Goal: Task Accomplishment & Management: Manage account settings

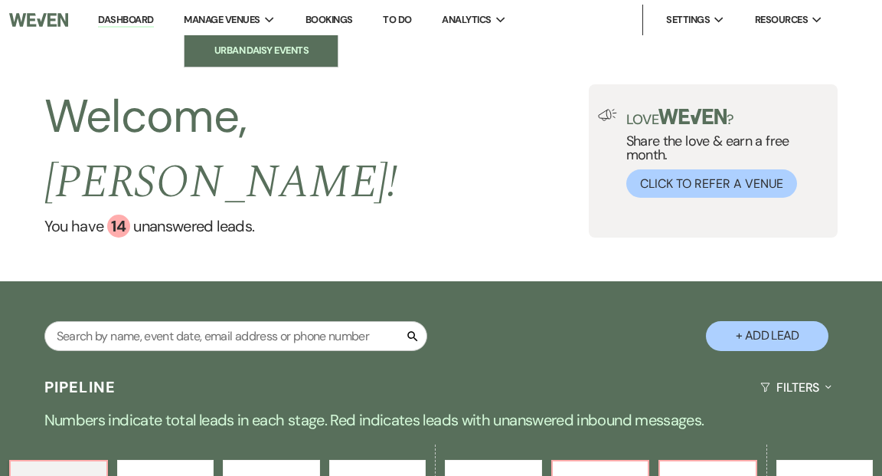
click at [244, 47] on li "Urban Daisy Events" at bounding box center [261, 50] width 138 height 15
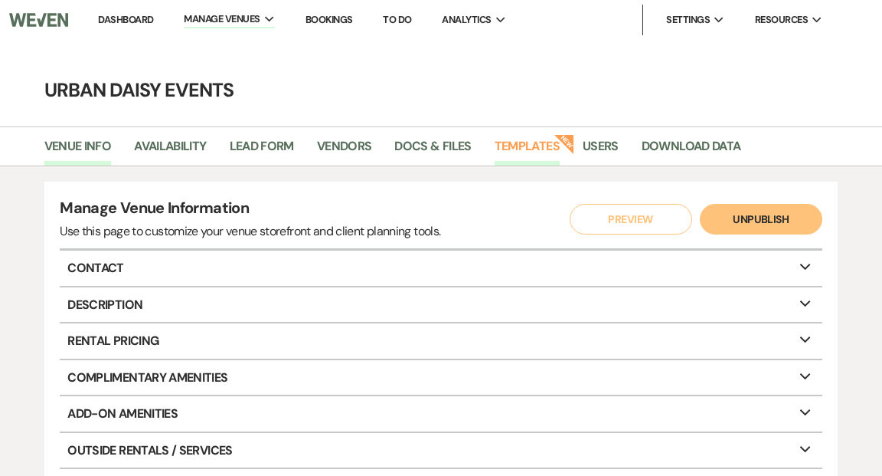
click at [514, 147] on link "Templates" at bounding box center [527, 150] width 65 height 29
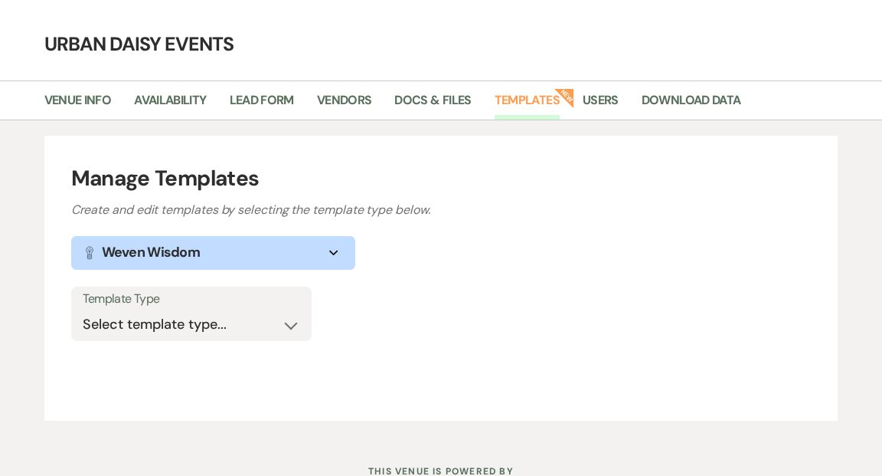
scroll to position [104, 0]
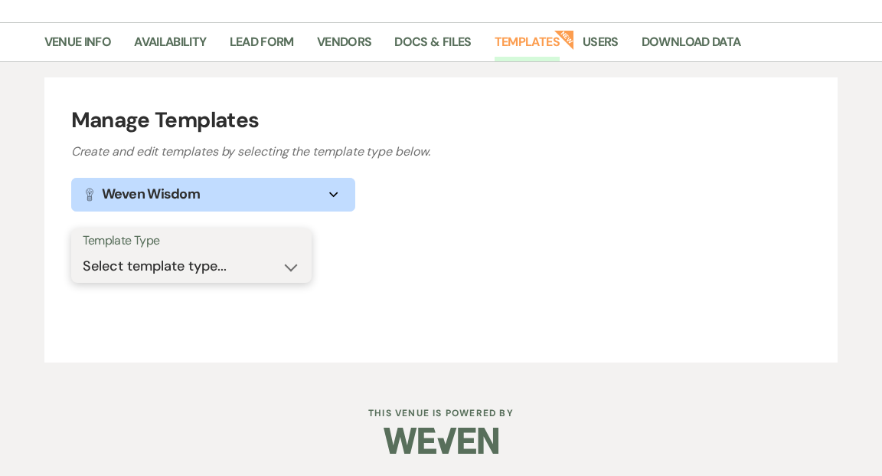
click at [289, 268] on select "Select template type... Task List Message Templates Payment Plan Inventory Item…" at bounding box center [192, 266] width 218 height 30
select select "Message Templates"
click at [83, 251] on select "Select template type... Task List Message Templates Payment Plan Inventory Item…" at bounding box center [192, 266] width 218 height 30
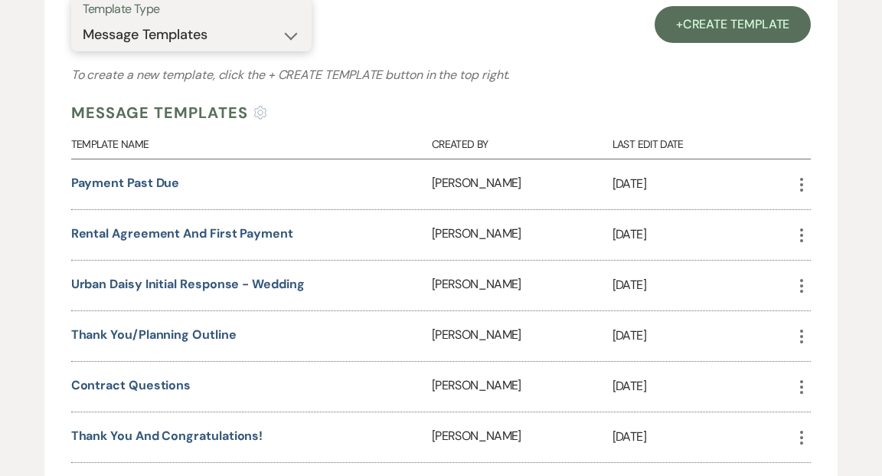
scroll to position [336, 0]
click at [168, 380] on link "Contract Questions" at bounding box center [131, 384] width 120 height 16
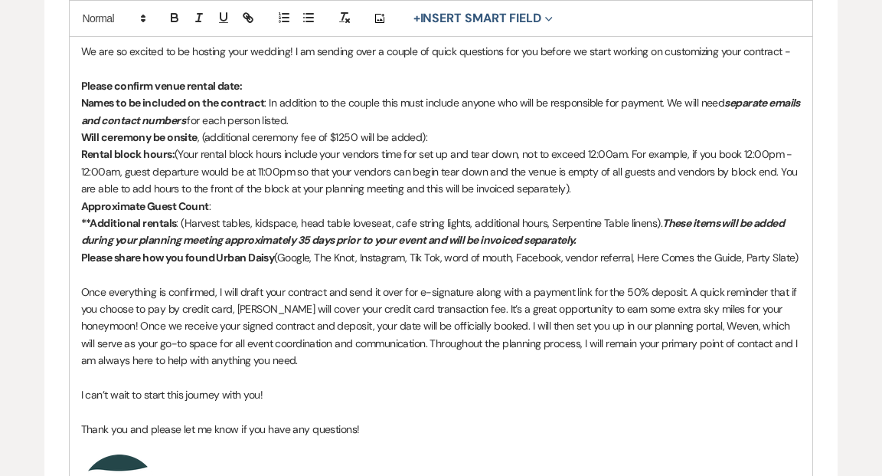
scroll to position [476, 0]
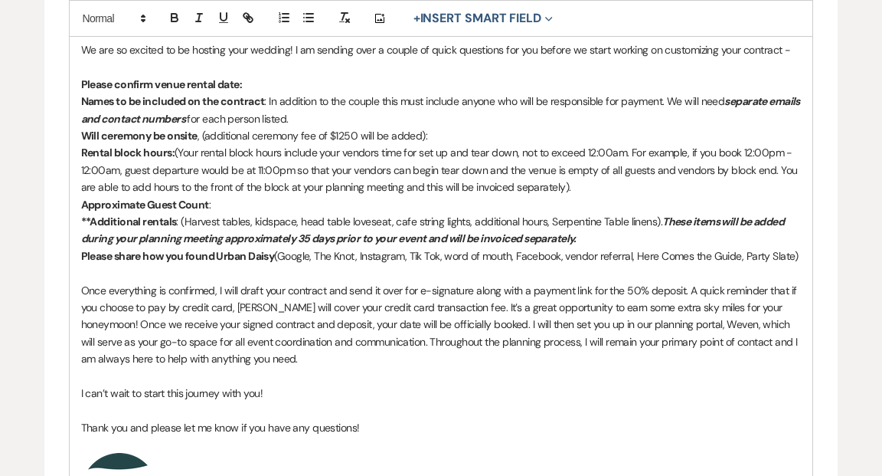
click at [803, 255] on div "Hi {{clientFirstName}}! We are so excited to be hosting your wedding! I am send…" at bounding box center [442, 320] width 744 height 644
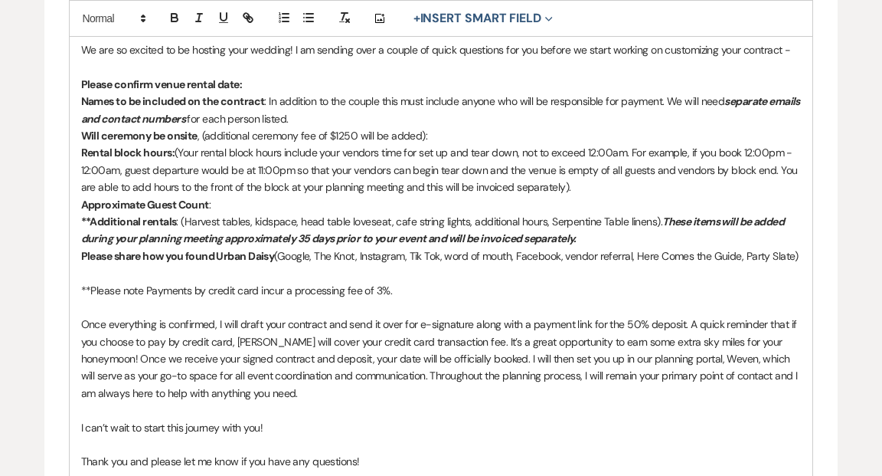
click at [146, 286] on p "**Please note Payments by credit card incur a processing fee of 3%." at bounding box center [441, 290] width 721 height 17
click at [171, 290] on p "**Please note that Payments by credit card incur a processing fee of 3%." at bounding box center [441, 290] width 721 height 17
click at [427, 296] on p "**Please note that payments by credit card incur a processing fee of 3%." at bounding box center [441, 290] width 721 height 17
click at [216, 286] on p "**Please note that payments by credit card incur a processing fee of 3%." at bounding box center [441, 290] width 721 height 17
click at [310, 289] on p "**Please note that payments made by credit card incur a processing fee of 3%." at bounding box center [441, 290] width 721 height 17
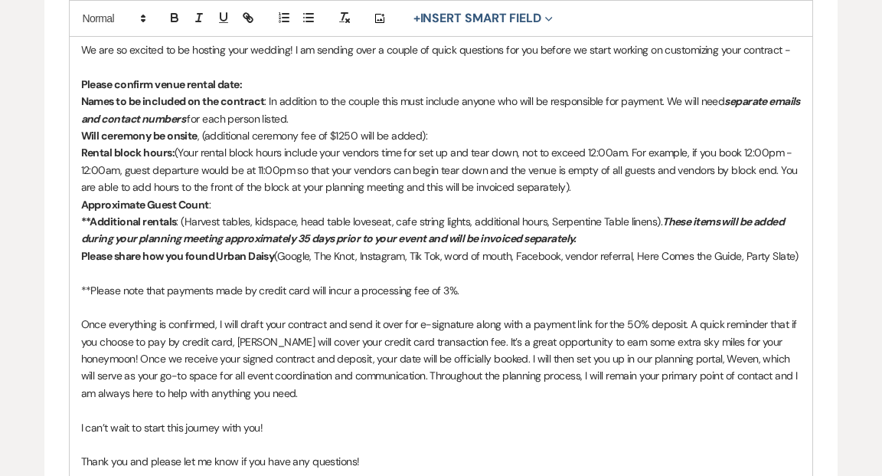
click at [426, 254] on p "Please share how you found Urban Daisy (Google, The Knot, Instagram, Tik Tok, w…" at bounding box center [441, 255] width 721 height 17
click at [465, 270] on p at bounding box center [441, 272] width 721 height 17
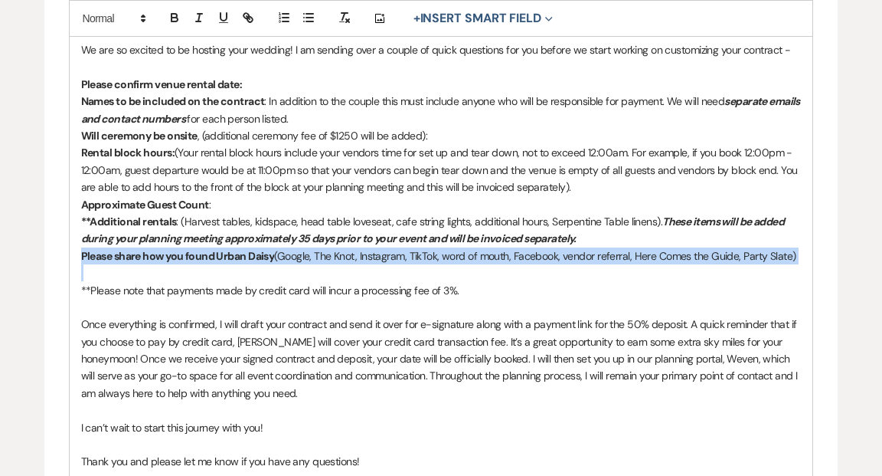
drag, startPoint x: 81, startPoint y: 250, endPoint x: 169, endPoint y: 272, distance: 89.9
click at [169, 272] on div "Hi {{clientFirstName}}! We are so excited to be hosting your wedding! I am send…" at bounding box center [442, 337] width 744 height 678
copy p "Please share how you found Urban Daisy (Google, The Knot, Instagram, TikTok, wo…"
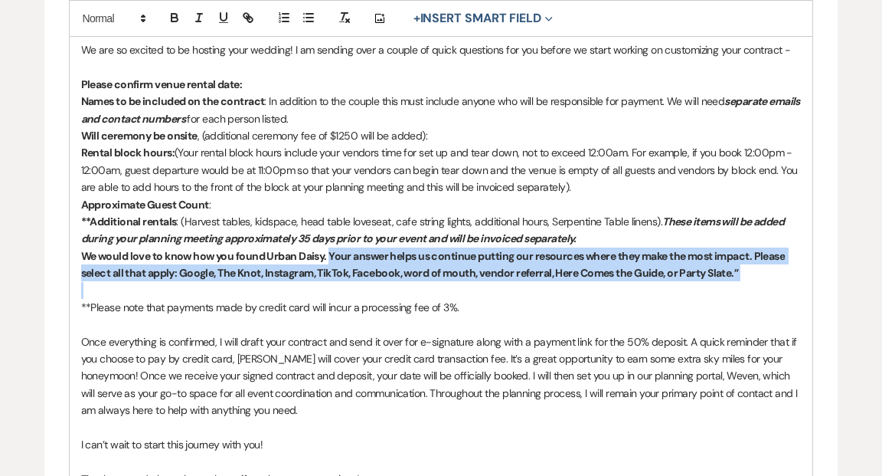
drag, startPoint x: 328, startPoint y: 254, endPoint x: 685, endPoint y: 286, distance: 358.5
click at [685, 286] on div "Hi {{clientFirstName}}! We are so excited to be hosting your wedding! I am send…" at bounding box center [442, 346] width 744 height 696
click at [172, 18] on icon "button" at bounding box center [175, 20] width 6 height 4
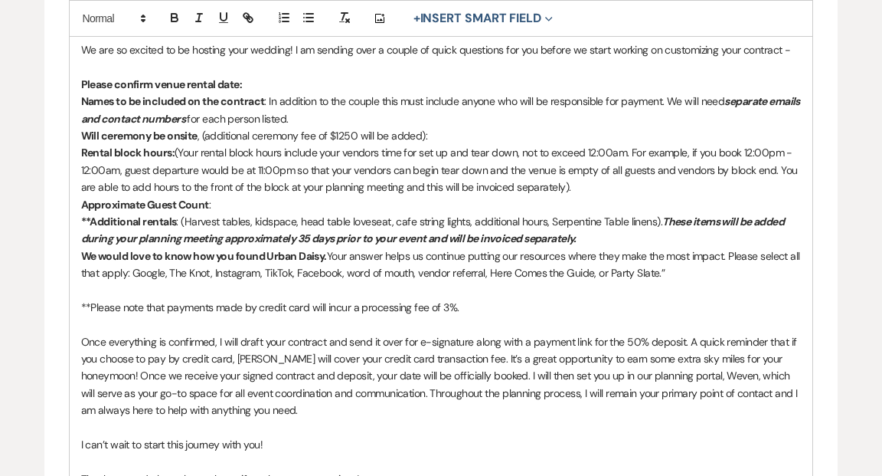
click at [697, 272] on p "We would love to know how you found Urban Daisy. Your answer helps us continue …" at bounding box center [441, 264] width 721 height 34
click at [802, 254] on p "We would love to know how you found Urban Daisy. Your answer helps us continue …" at bounding box center [441, 264] width 721 height 34
click at [794, 257] on p "We would love to know how you found Urban Daisy. Your answer helps us continue …" at bounding box center [441, 264] width 721 height 34
click at [548, 273] on p "We would love to know how you found Urban Daisy. Your answer helps us continue …" at bounding box center [441, 264] width 721 height 34
click at [579, 272] on p "We would love to know how you found Urban Daisy. Your answer helps us continue …" at bounding box center [441, 264] width 721 height 34
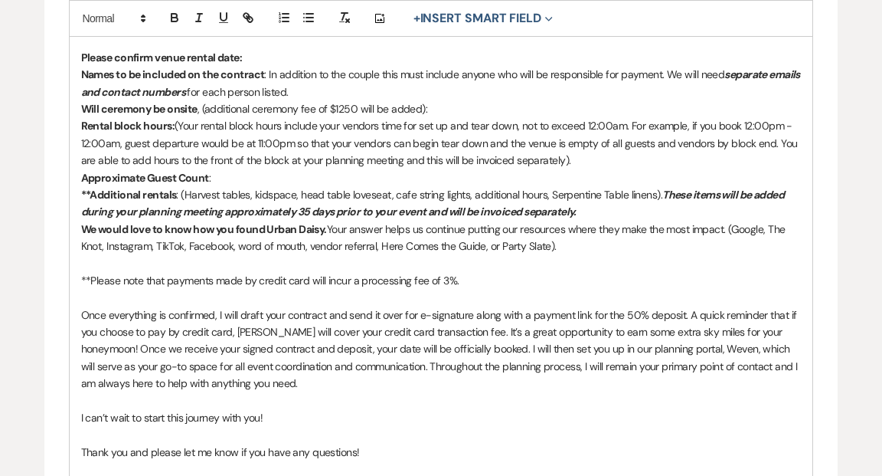
scroll to position [504, 0]
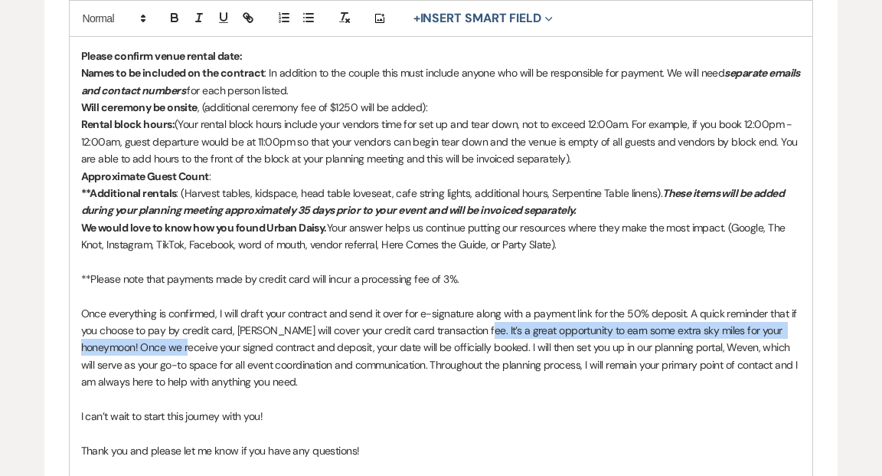
drag, startPoint x: 478, startPoint y: 331, endPoint x: 199, endPoint y: 347, distance: 279.3
click at [199, 347] on p "Once everything is confirmed, I will draft your contract and send it over for e…" at bounding box center [441, 348] width 721 height 86
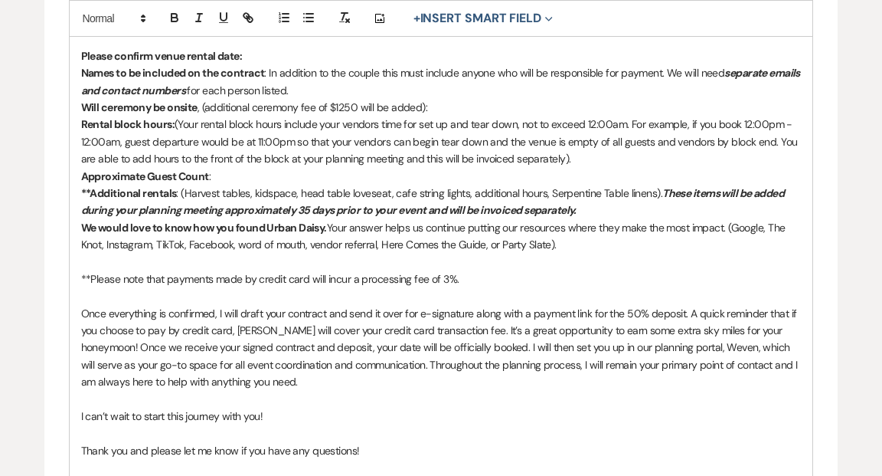
click at [426, 428] on p at bounding box center [441, 432] width 721 height 17
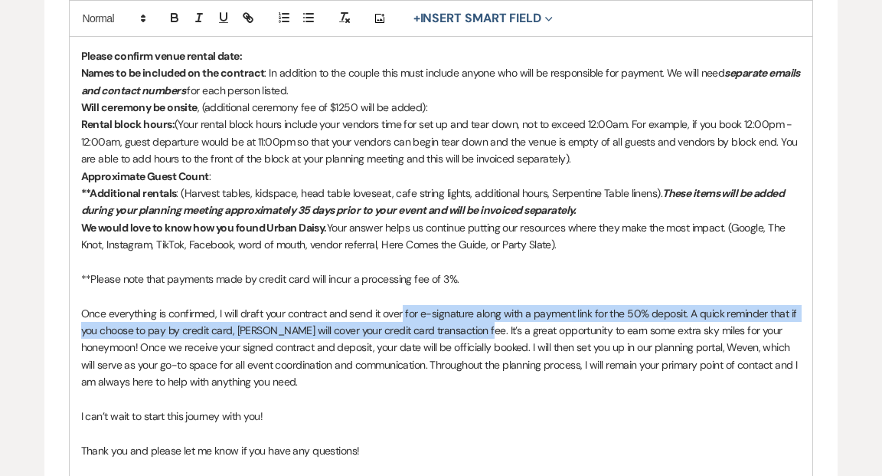
drag, startPoint x: 480, startPoint y: 326, endPoint x: 403, endPoint y: 320, distance: 77.6
click at [403, 320] on p "Once everything is confirmed, I will draft your contract and send it over for e…" at bounding box center [441, 348] width 721 height 86
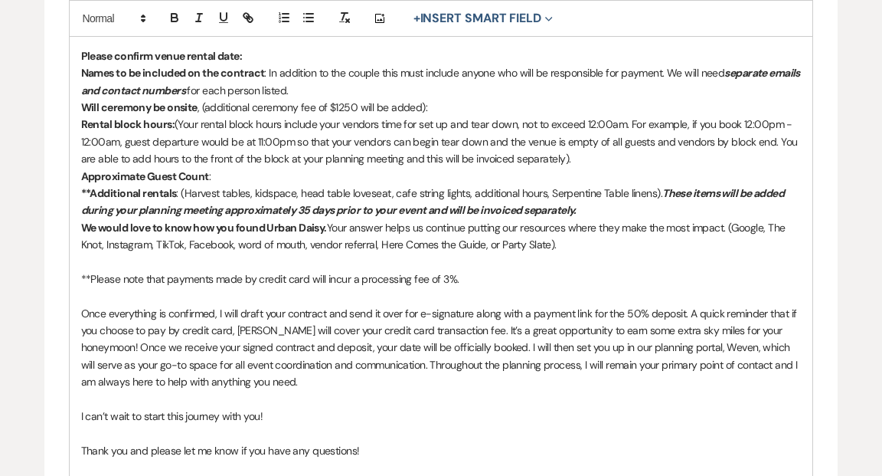
click at [685, 311] on p "Once everything is confirmed, I will draft your contract and send it over for e…" at bounding box center [441, 348] width 721 height 86
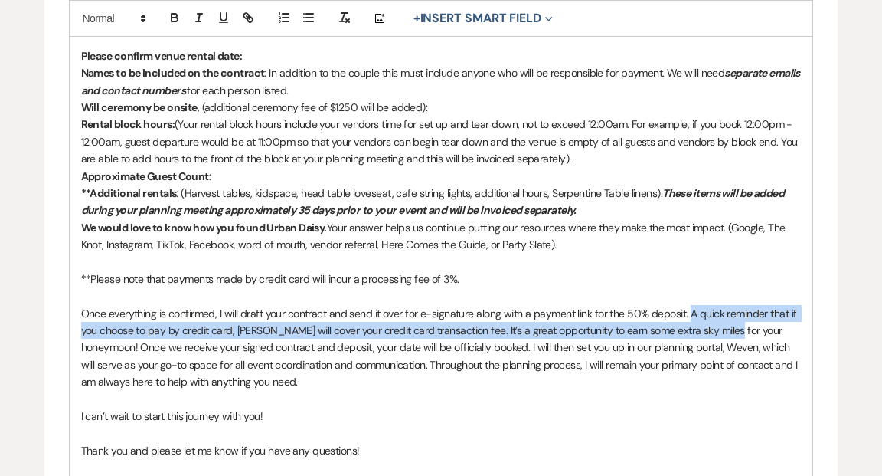
drag, startPoint x: 689, startPoint y: 313, endPoint x: 725, endPoint y: 333, distance: 42.2
click at [725, 333] on p "Once everything is confirmed, I will draft your contract and send it over for e…" at bounding box center [441, 348] width 721 height 86
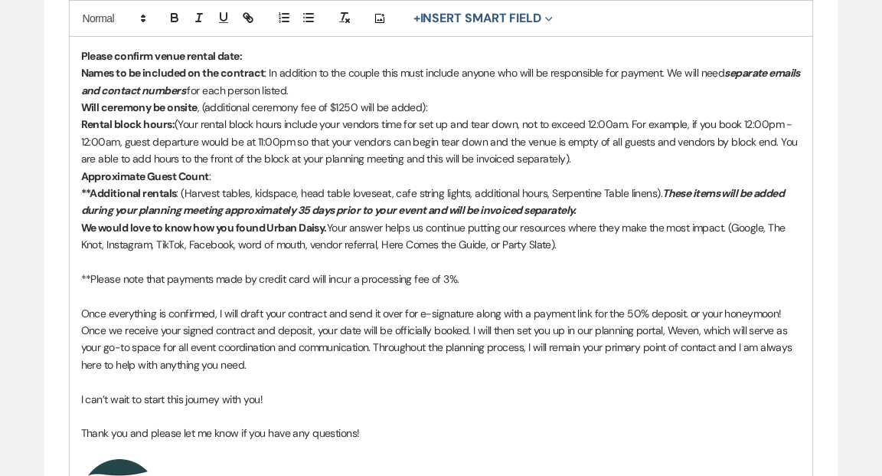
click at [787, 309] on p "Once everything is confirmed, I will draft your contract and send it over for e…" at bounding box center [441, 339] width 721 height 69
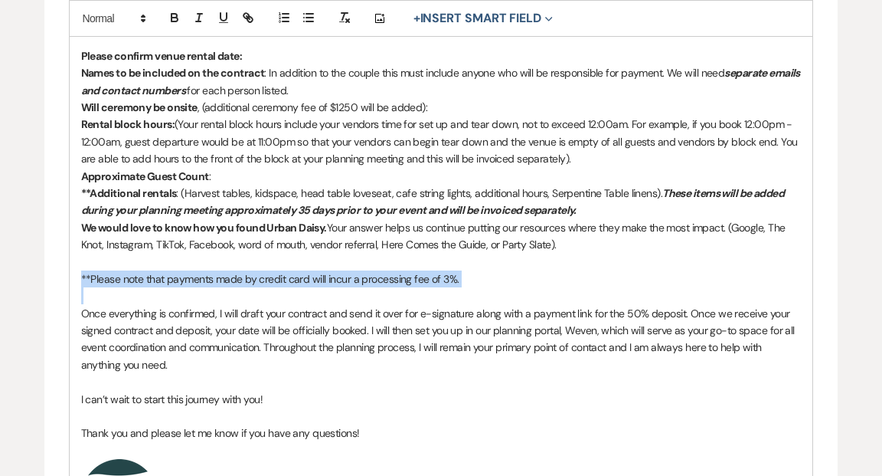
drag, startPoint x: 79, startPoint y: 276, endPoint x: 223, endPoint y: 296, distance: 145.5
click at [223, 296] on div "Hi {{clientFirstName}}! We are so excited to be hosting your wedding! I am send…" at bounding box center [442, 308] width 744 height 678
copy p "**Please note that payments made by credit card will incur a processing fee of …"
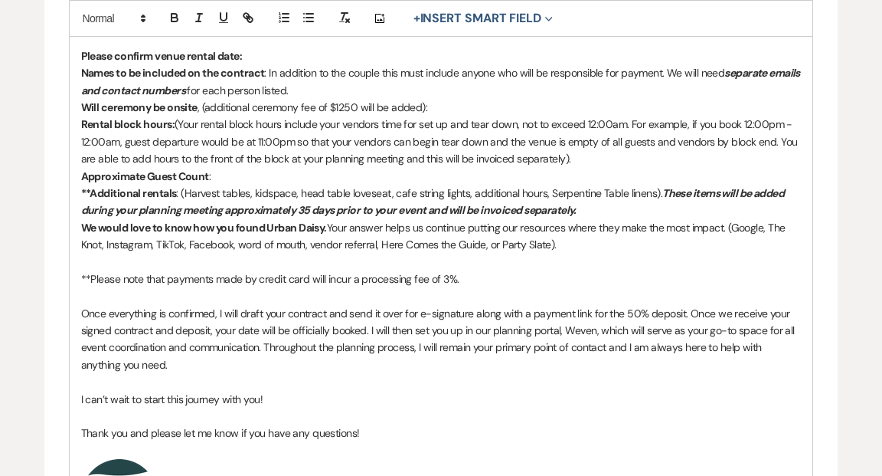
click at [201, 363] on p "Once everything is confirmed, I will draft your contract and send it over for e…" at bounding box center [441, 339] width 721 height 69
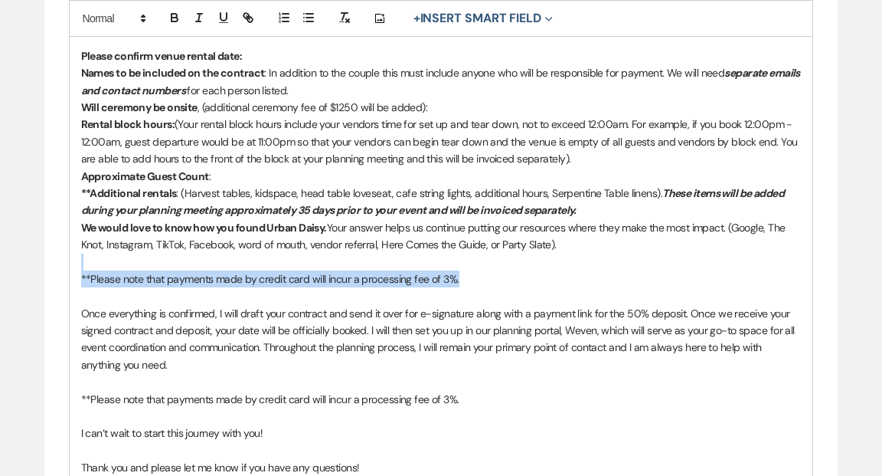
drag, startPoint x: 463, startPoint y: 273, endPoint x: 269, endPoint y: 266, distance: 194.0
click at [269, 266] on div "Hi {{clientFirstName}}! We are so excited to be hosting your wedding! I am send…" at bounding box center [442, 325] width 744 height 712
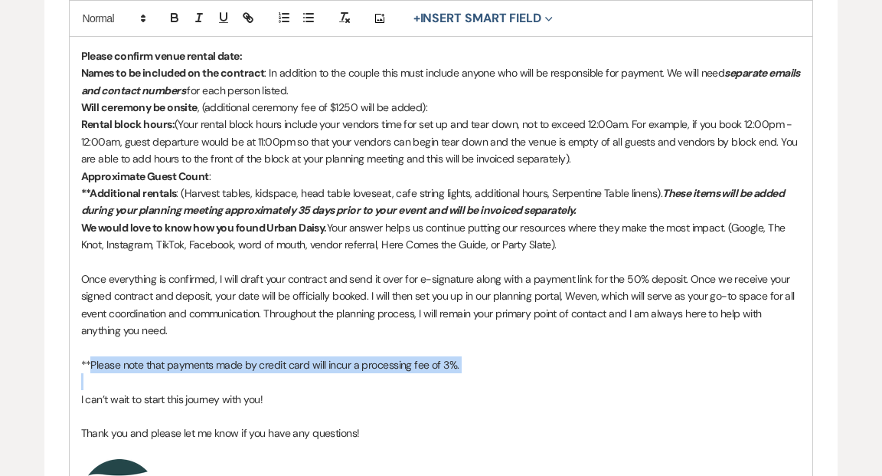
drag, startPoint x: 90, startPoint y: 362, endPoint x: 271, endPoint y: 388, distance: 183.4
click at [271, 388] on div "Hi {{clientFirstName}}! We are so excited to be hosting your wedding! I am send…" at bounding box center [442, 308] width 744 height 678
click at [174, 18] on icon "button" at bounding box center [175, 18] width 14 height 14
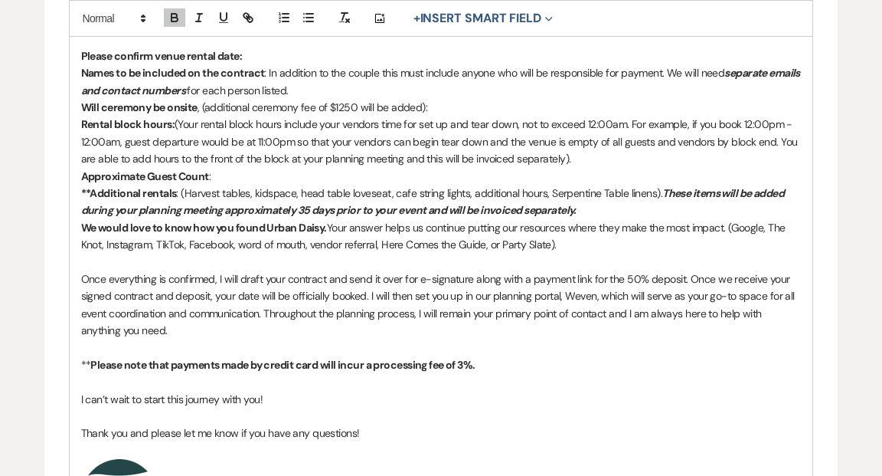
click at [83, 362] on p "** Please note that payments made by credit card will incur a processing fee of…" at bounding box center [441, 364] width 721 height 17
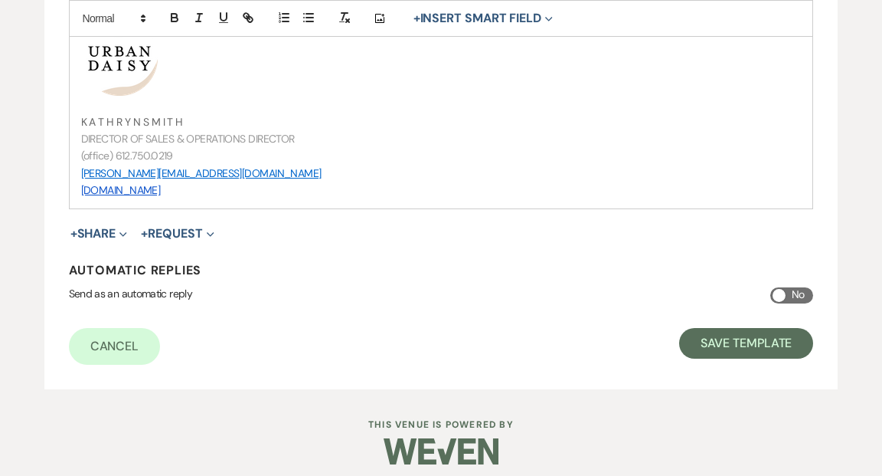
scroll to position [953, 0]
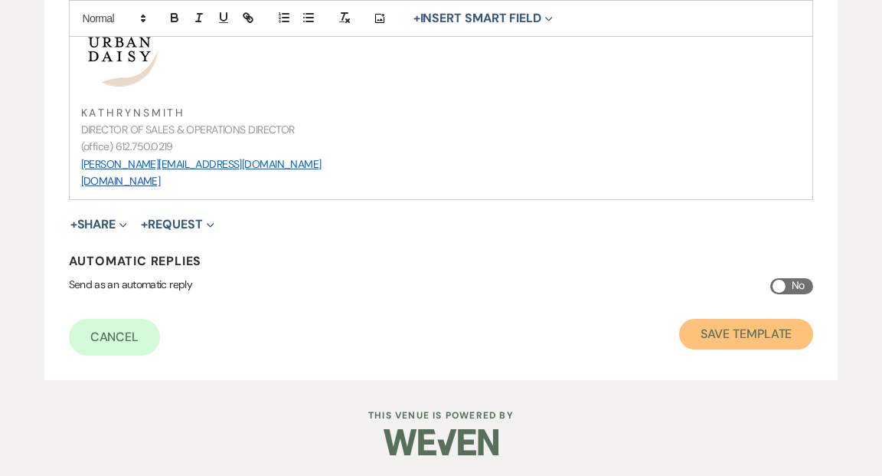
click at [732, 330] on button "Save Template" at bounding box center [746, 334] width 134 height 31
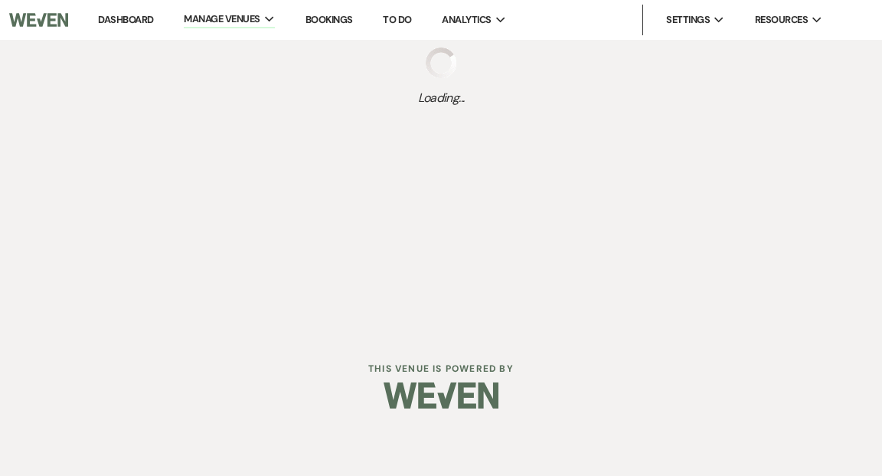
select select "Message Templates"
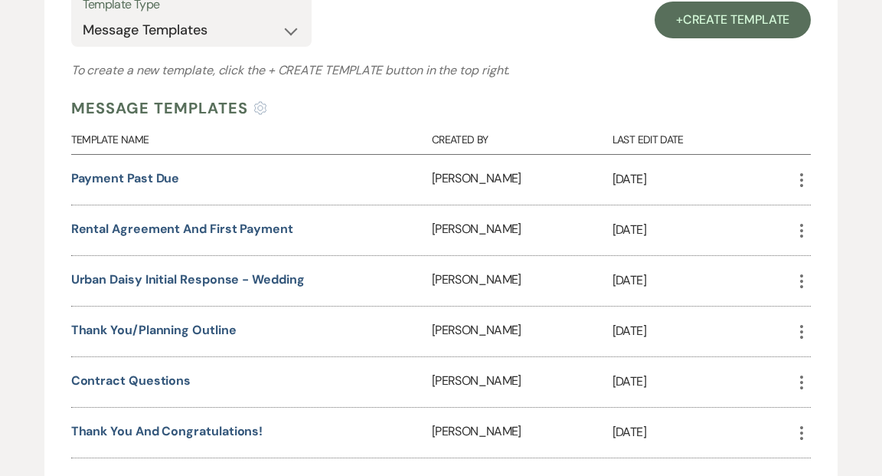
scroll to position [362, 0]
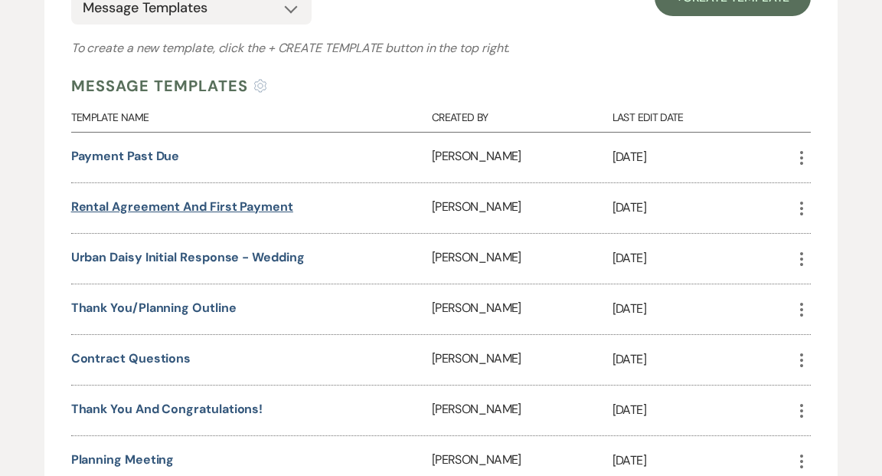
click at [249, 203] on link "Rental Agreement and First Payment" at bounding box center [182, 206] width 222 height 16
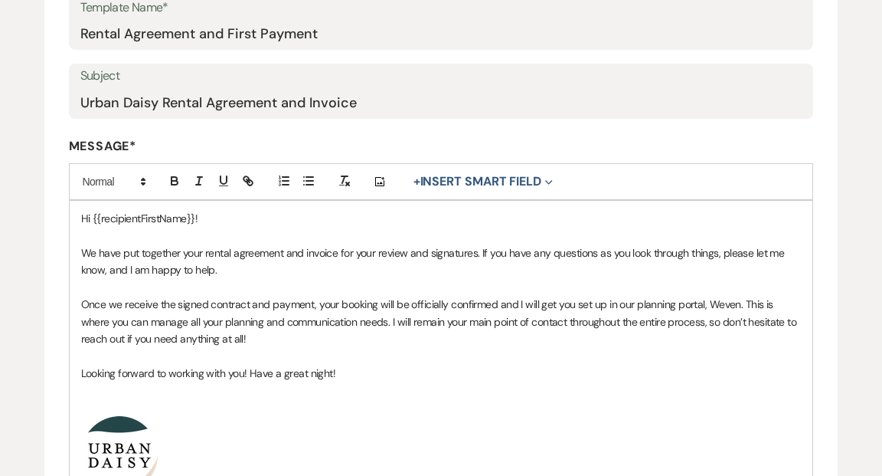
scroll to position [276, 0]
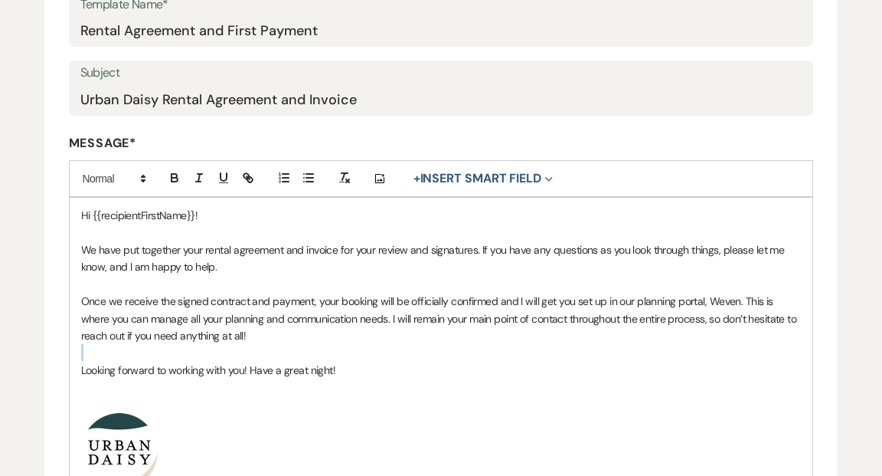
drag, startPoint x: 80, startPoint y: 366, endPoint x: 160, endPoint y: 356, distance: 81.0
click at [162, 356] on div "Hi {{recipientFirstName}}! We have put together your rental agreement and invoi…" at bounding box center [442, 400] width 744 height 404
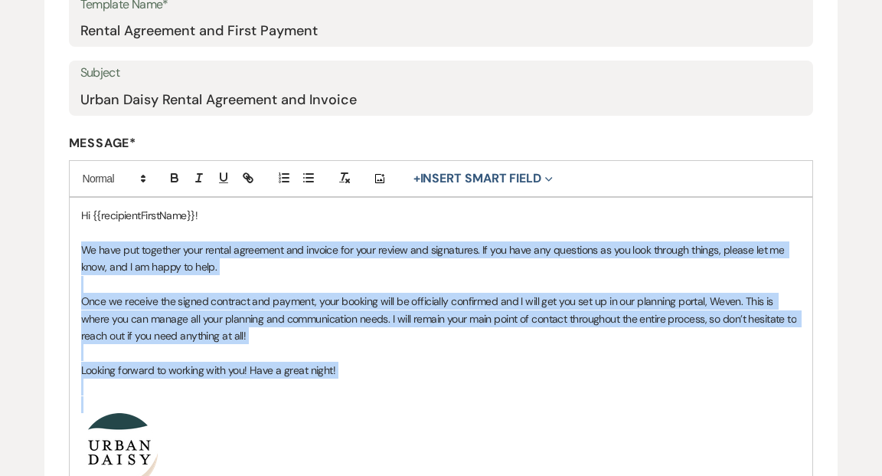
drag, startPoint x: 83, startPoint y: 247, endPoint x: 395, endPoint y: 409, distance: 351.9
click at [395, 409] on div "Hi {{recipientFirstName}}! We have put together your rental agreement and invoi…" at bounding box center [442, 400] width 744 height 404
copy div "We have put together your rental agreement and invoice for your review and sign…"
click at [410, 383] on p at bounding box center [441, 386] width 721 height 17
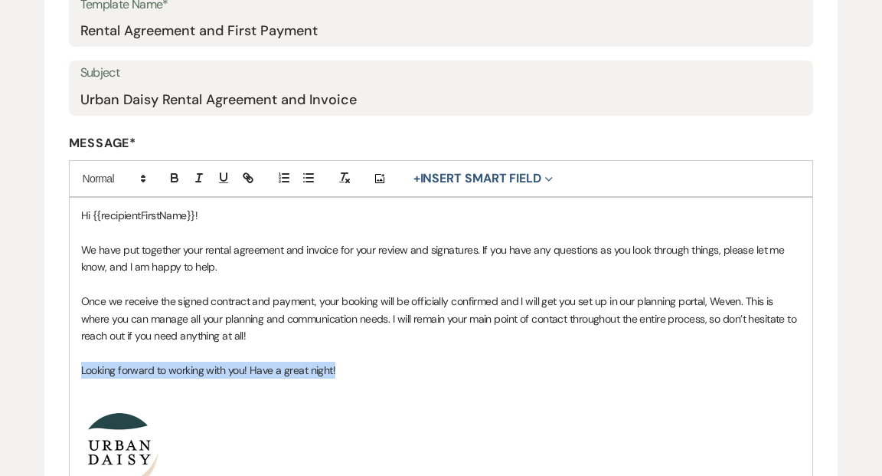
drag, startPoint x: 337, startPoint y: 368, endPoint x: 77, endPoint y: 368, distance: 260.4
click at [77, 368] on div "Hi {{recipientFirstName}}! We have put together your rental agreement and invoi…" at bounding box center [442, 400] width 744 height 404
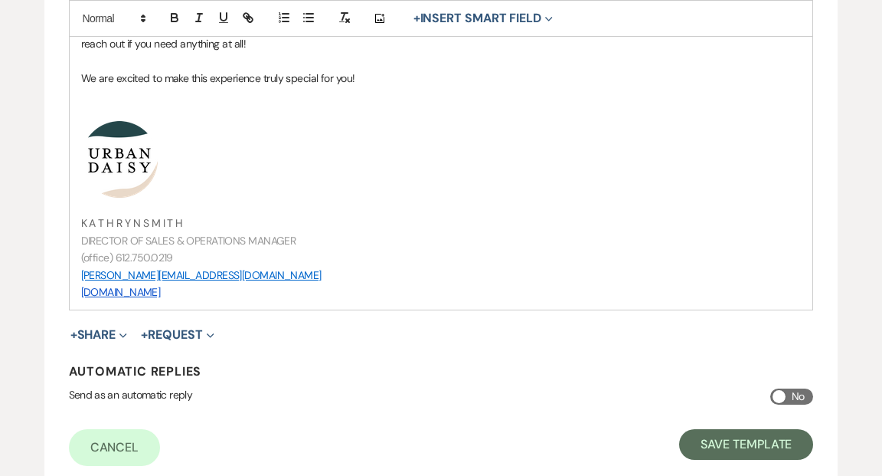
scroll to position [679, 0]
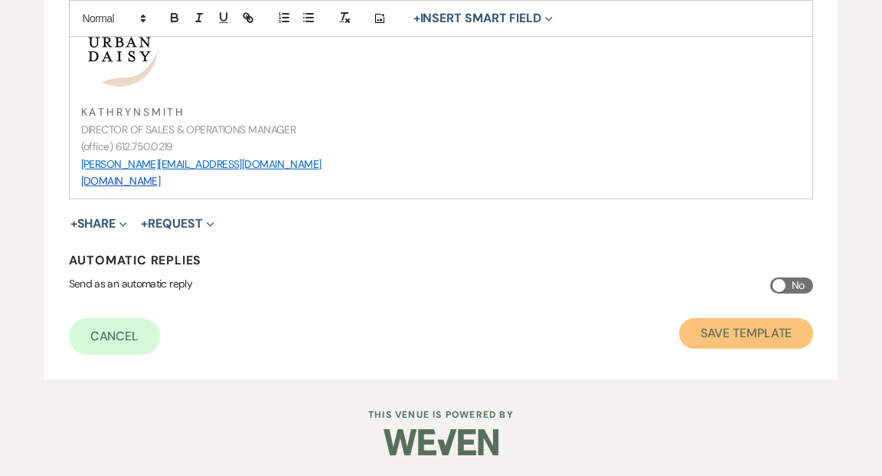
click at [743, 332] on button "Save Template" at bounding box center [746, 333] width 134 height 31
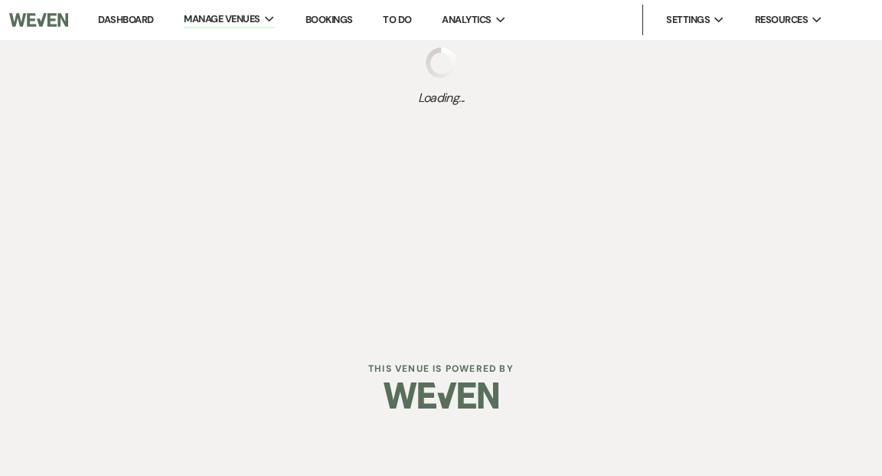
select select "Message Templates"
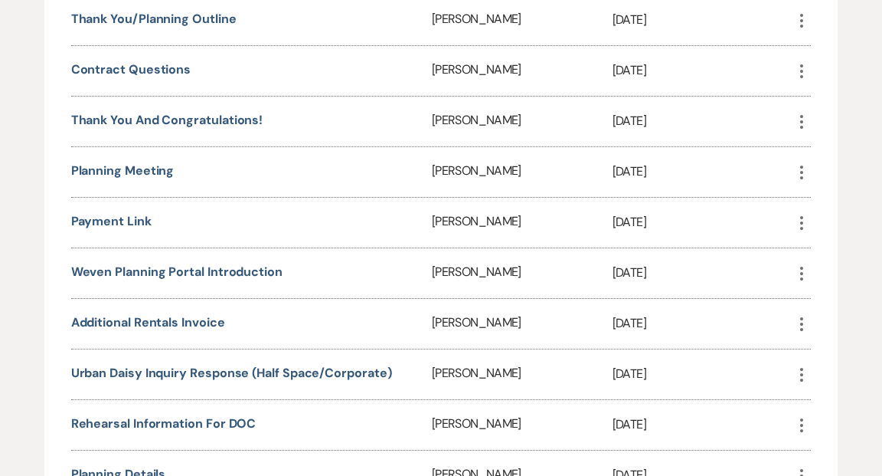
scroll to position [679, 0]
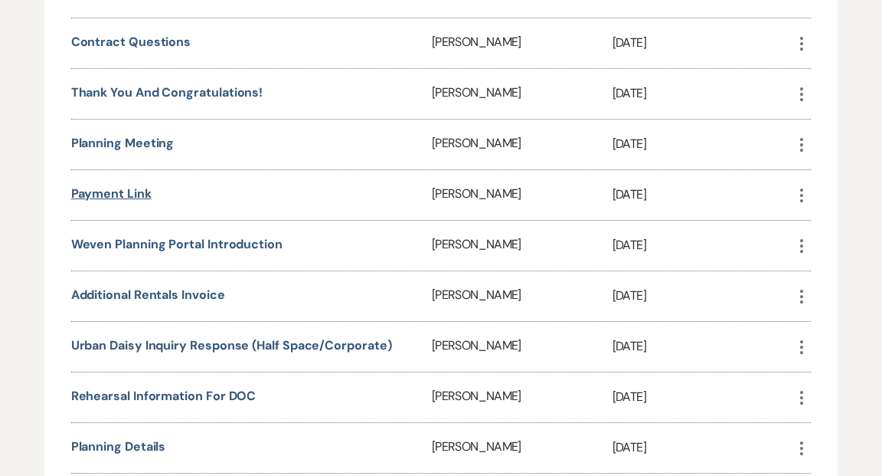
click at [137, 185] on link "Payment Link" at bounding box center [111, 193] width 80 height 16
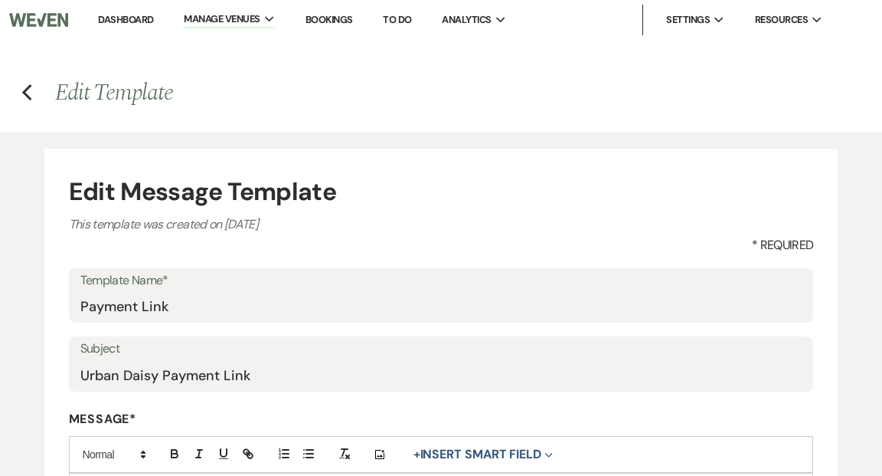
click at [133, 20] on link "Dashboard" at bounding box center [125, 19] width 55 height 13
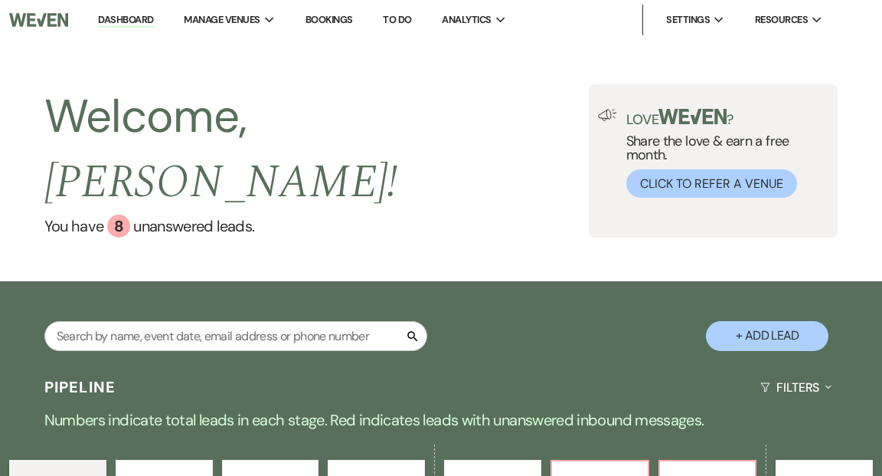
click at [0, 0] on li "Urban Daisy Events" at bounding box center [0, 0] width 0 height 0
click at [270, 18] on icon "Expand" at bounding box center [270, 20] width 10 height 7
click at [0, 0] on li "Urban Daisy Events" at bounding box center [0, 0] width 0 height 0
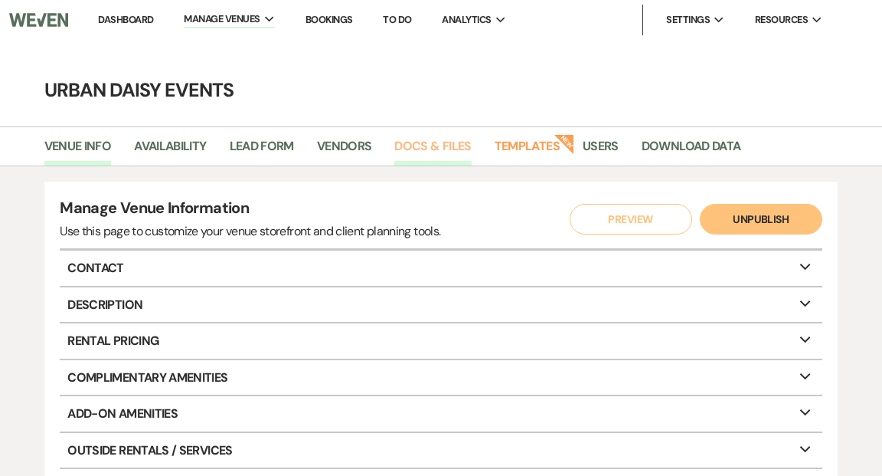
click at [420, 147] on link "Docs & Files" at bounding box center [432, 150] width 77 height 29
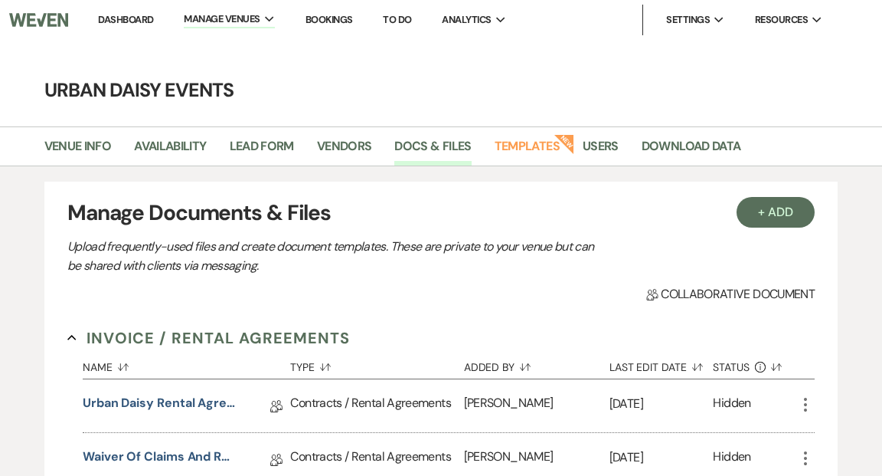
click at [127, 22] on link "Dashboard" at bounding box center [125, 19] width 55 height 13
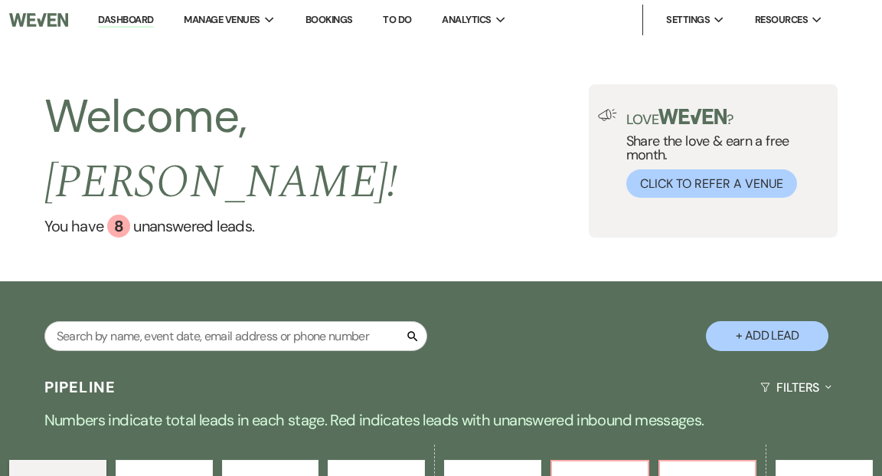
click at [141, 17] on link "Dashboard" at bounding box center [125, 20] width 55 height 15
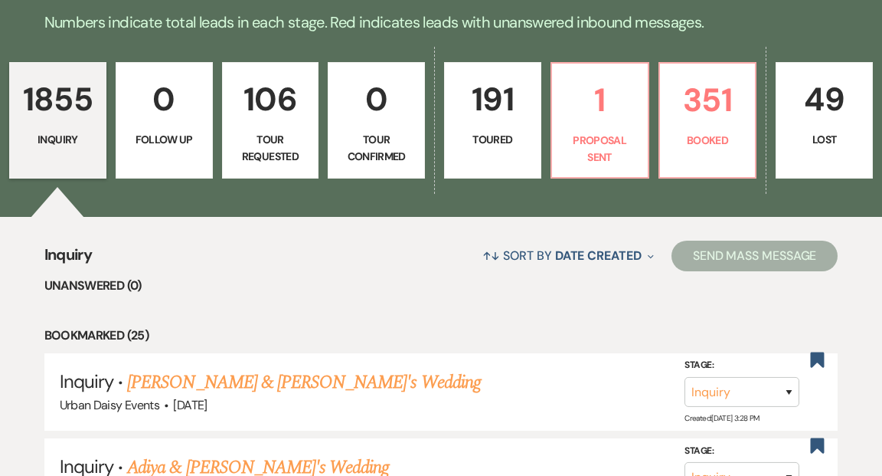
scroll to position [367, 0]
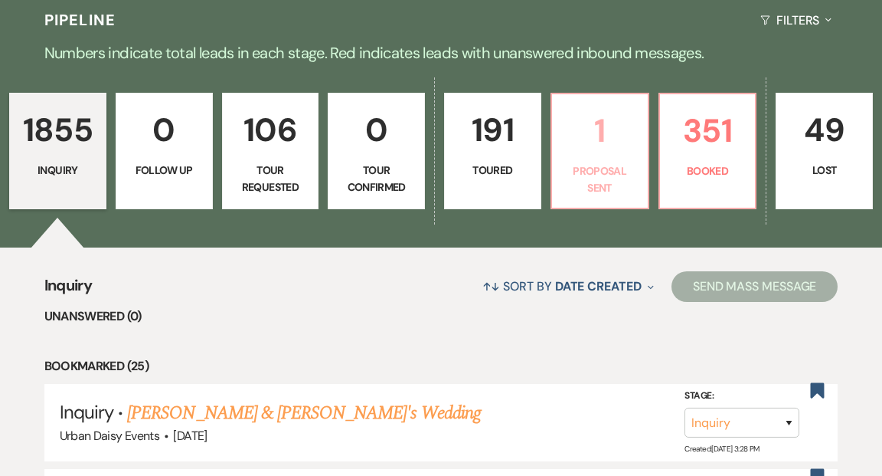
click at [607, 115] on p "1" at bounding box center [599, 130] width 77 height 51
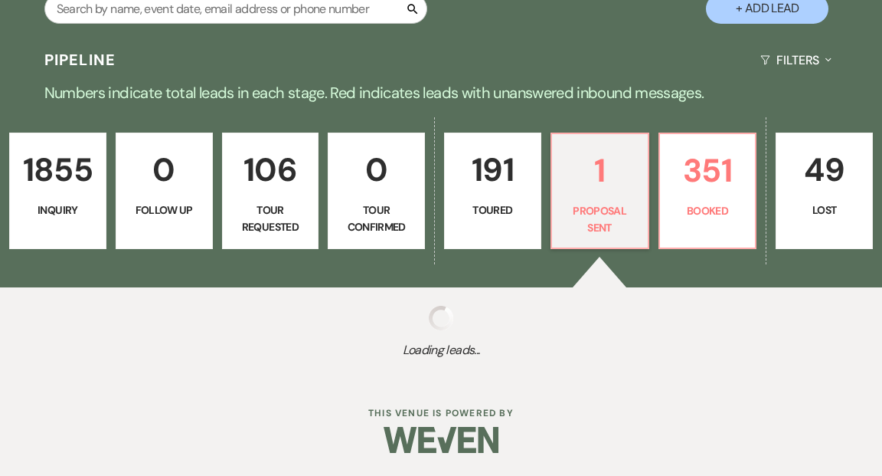
select select "6"
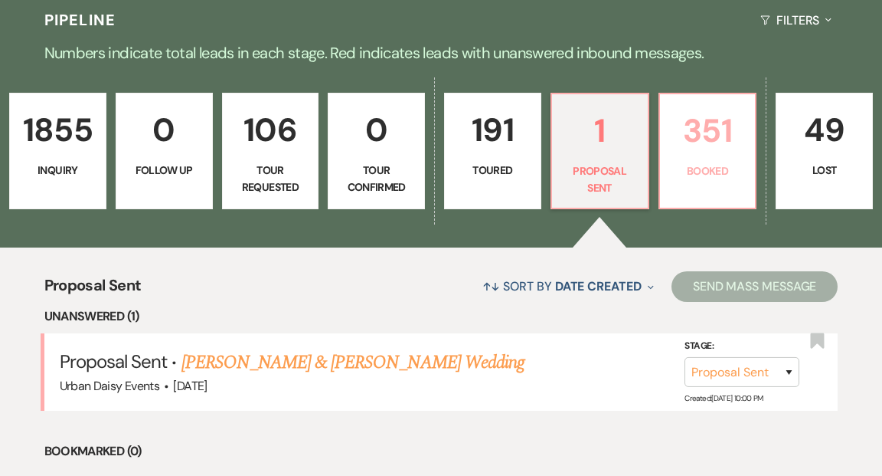
click at [696, 119] on p "351" at bounding box center [707, 130] width 77 height 51
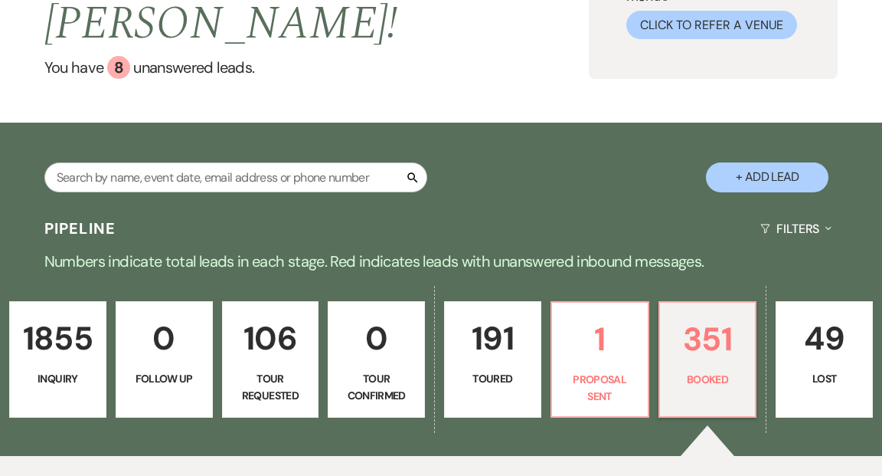
scroll to position [152, 0]
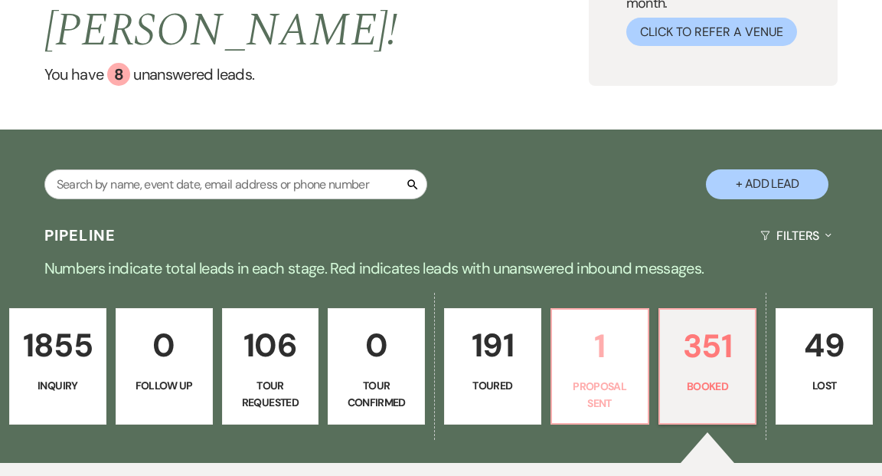
click at [594, 325] on p "1" at bounding box center [599, 345] width 77 height 51
select select "6"
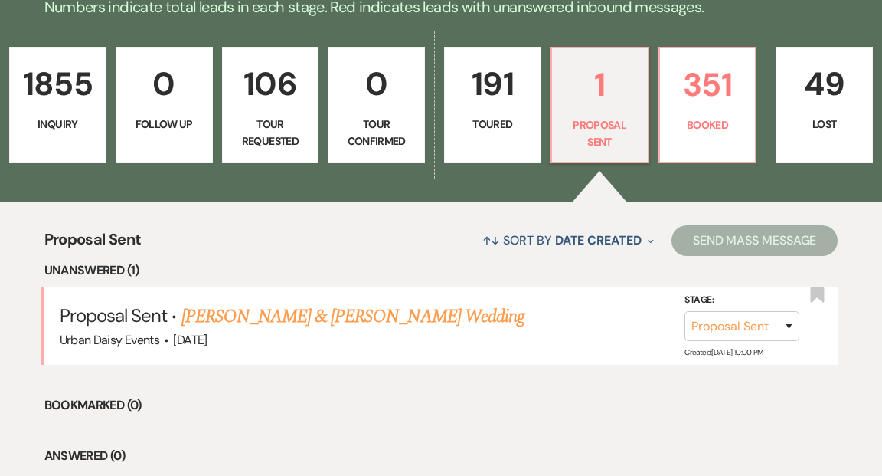
scroll to position [421, 0]
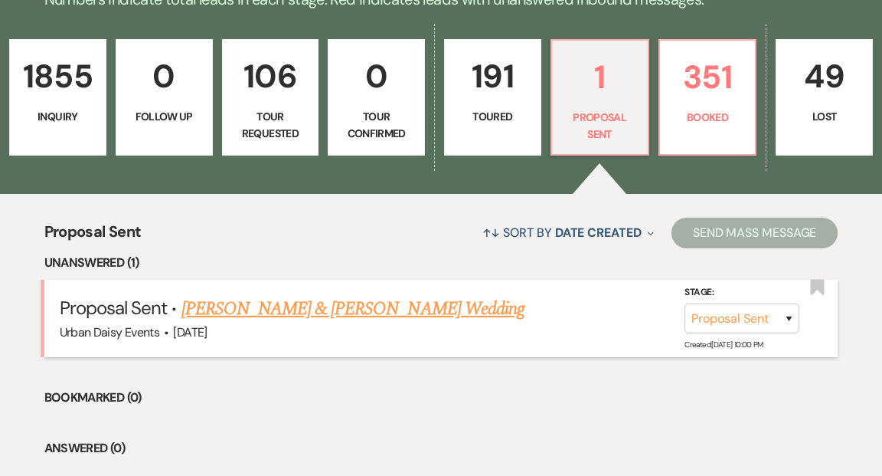
click at [385, 295] on link "Sharmilla Somaia & Darnell Silas's Wedding" at bounding box center [353, 309] width 343 height 28
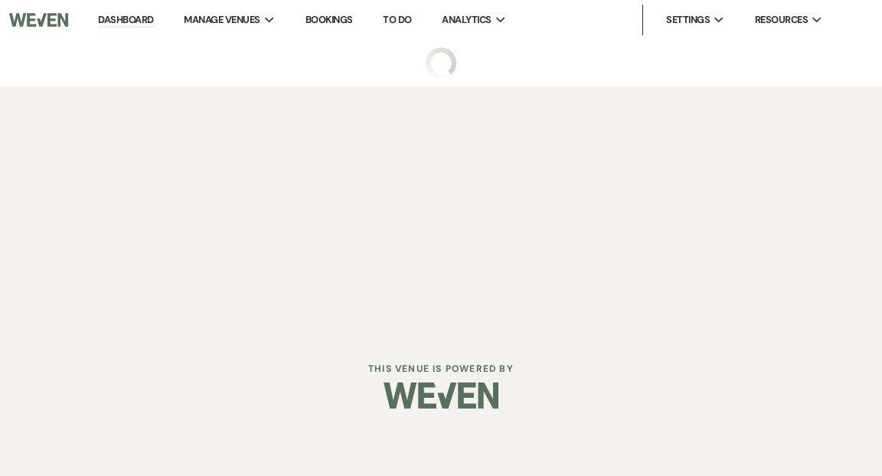
select select "6"
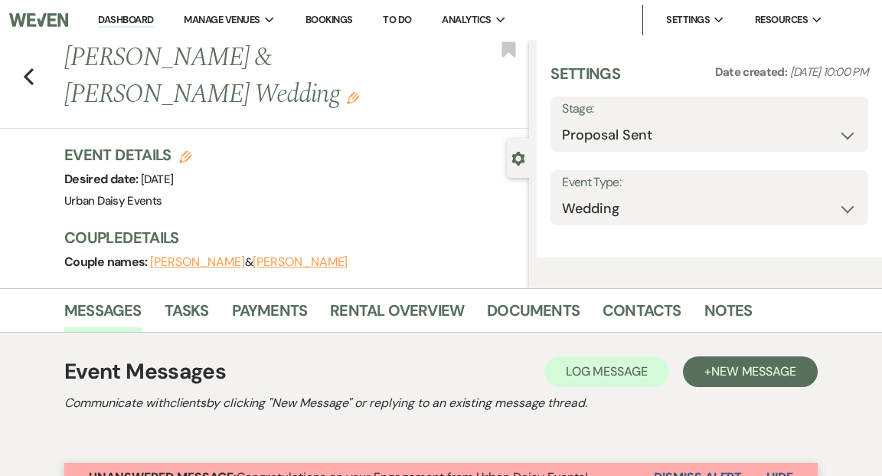
select select "6"
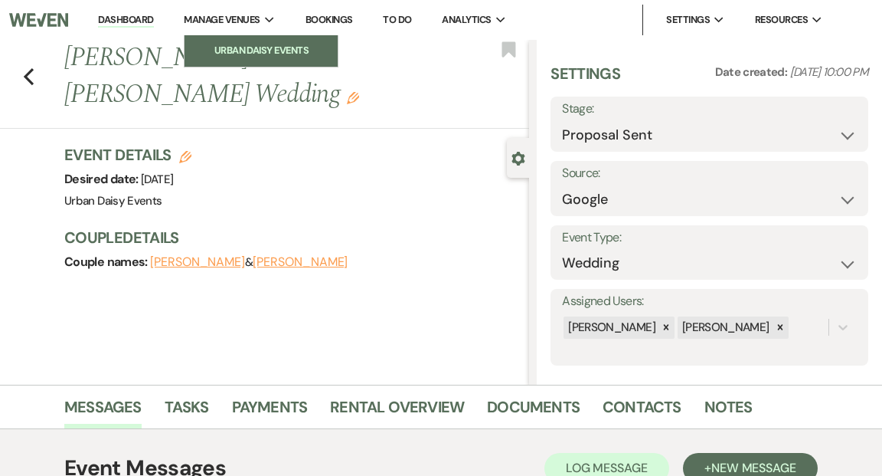
click at [226, 39] on link "Urban Daisy Events" at bounding box center [261, 50] width 153 height 31
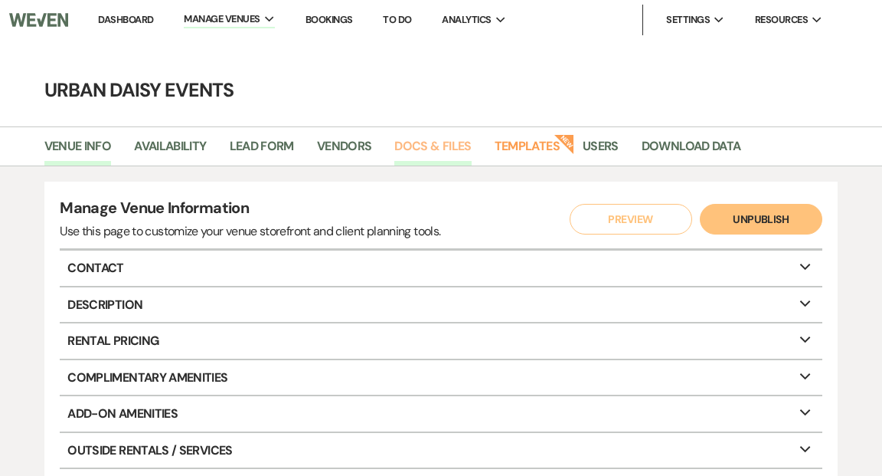
click at [434, 149] on link "Docs & Files" at bounding box center [432, 150] width 77 height 29
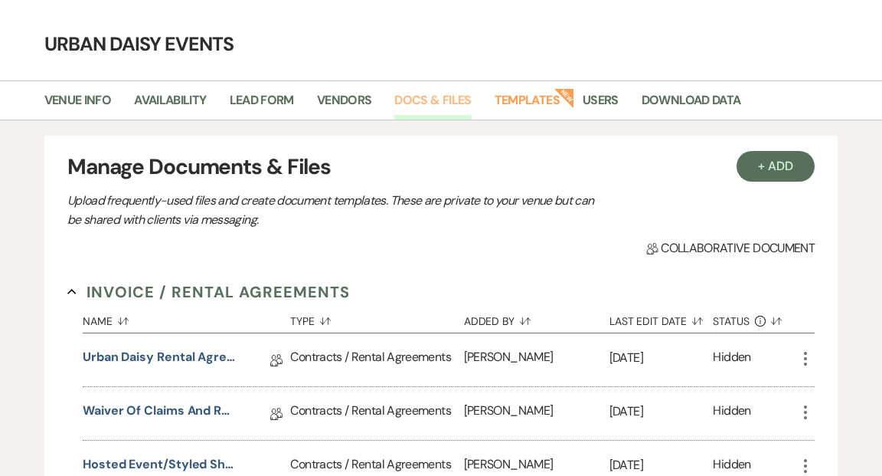
scroll to position [32, 0]
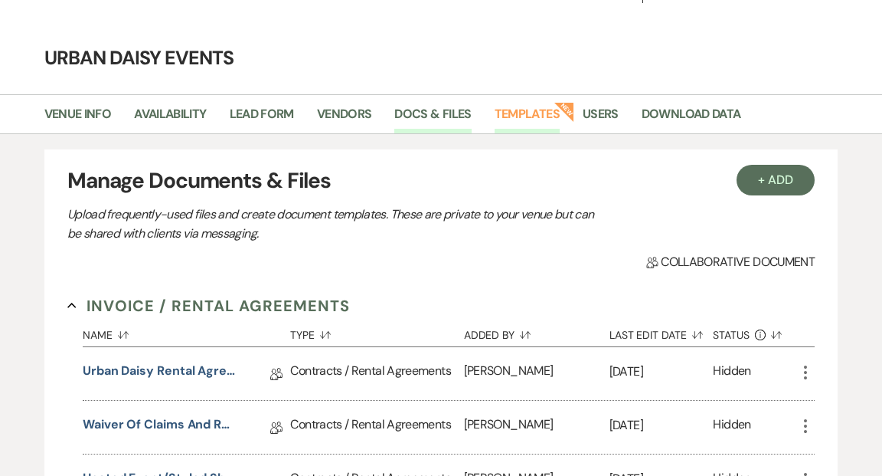
click at [529, 116] on link "Templates" at bounding box center [527, 118] width 65 height 29
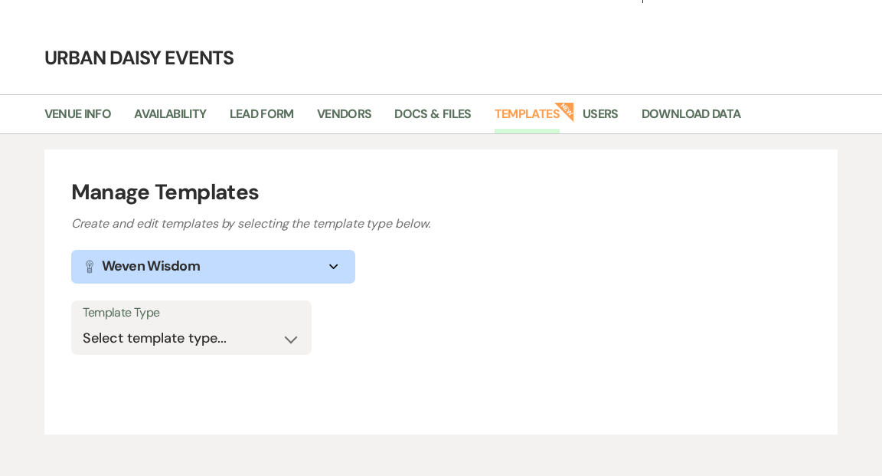
scroll to position [104, 0]
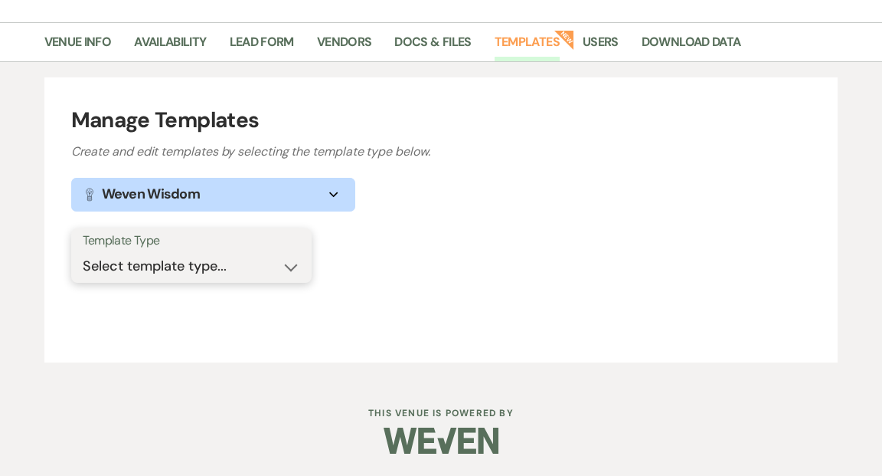
click at [290, 270] on select "Select template type... Task List Message Templates Payment Plan Inventory Item…" at bounding box center [192, 266] width 218 height 30
select select "Message Templates"
click at [83, 251] on select "Select template type... Task List Message Templates Payment Plan Inventory Item…" at bounding box center [192, 266] width 218 height 30
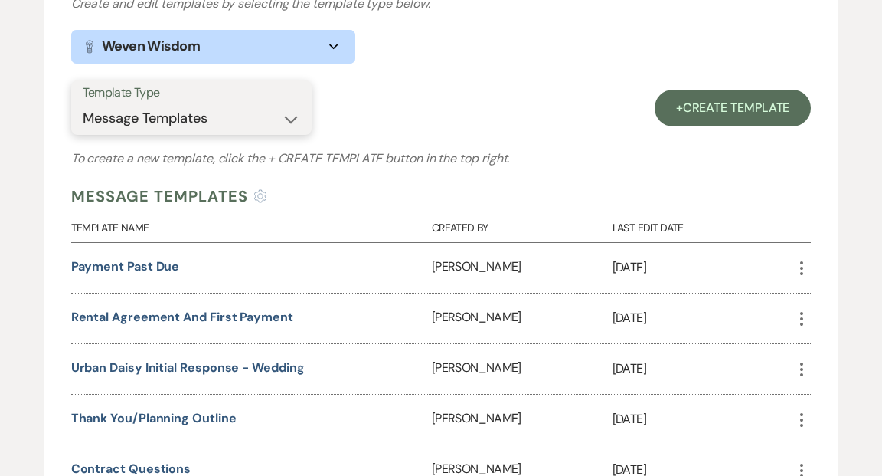
scroll to position [273, 0]
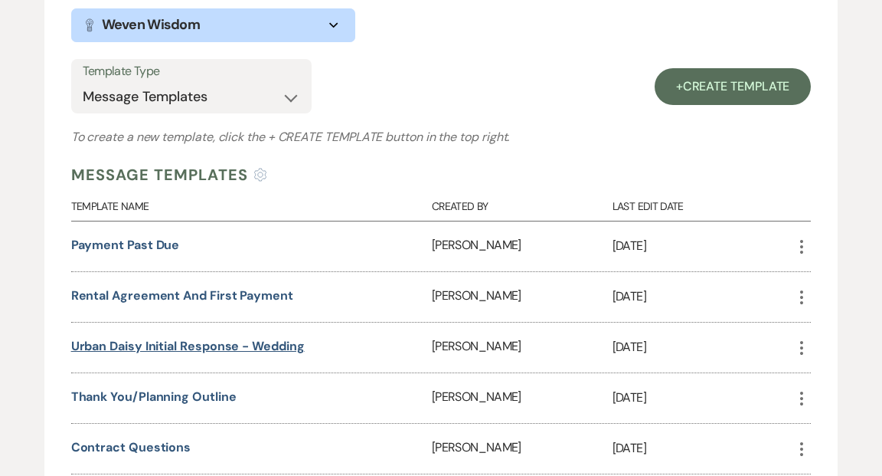
click at [265, 346] on link "Urban Daisy Initial Response - Wedding" at bounding box center [188, 346] width 234 height 16
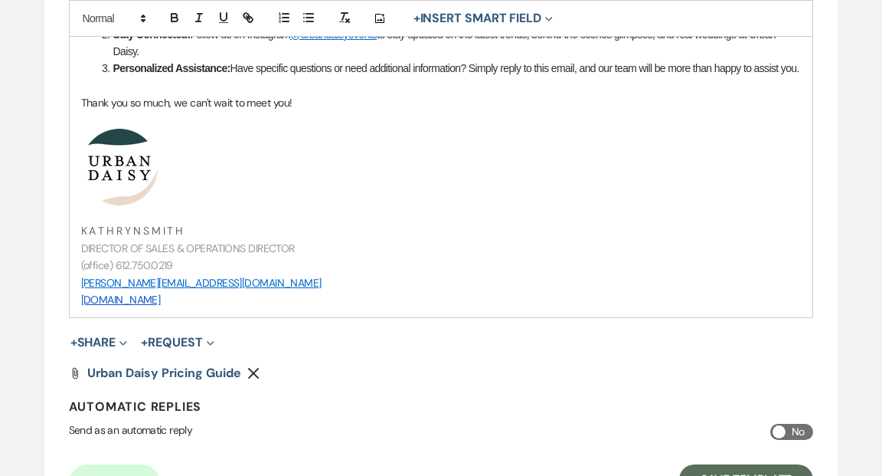
scroll to position [961, 0]
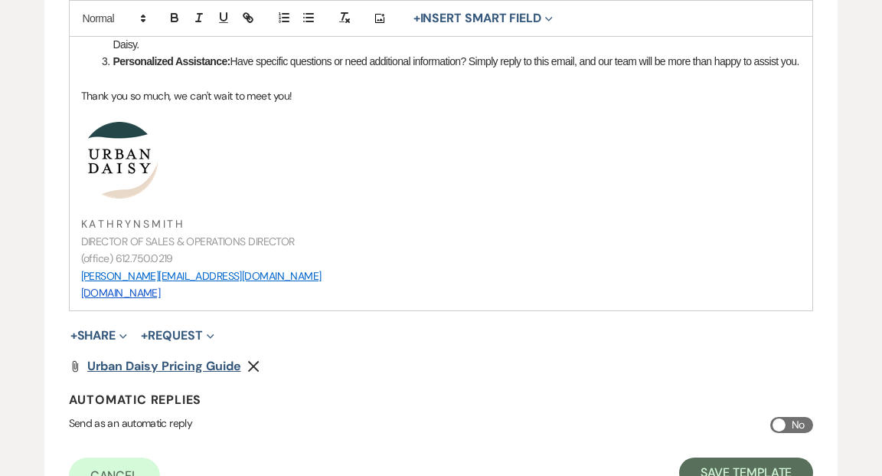
click at [203, 374] on span "Urban Daisy Pricing Guide" at bounding box center [164, 366] width 154 height 16
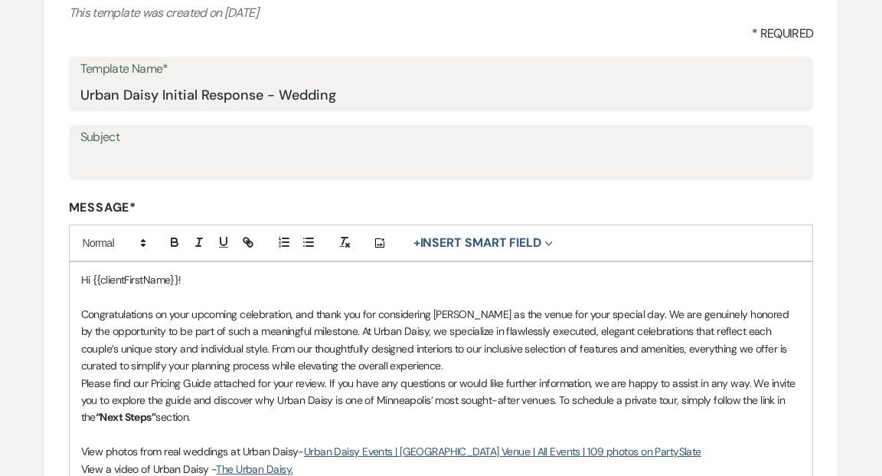
scroll to position [0, 0]
